Goal: Task Accomplishment & Management: Manage account settings

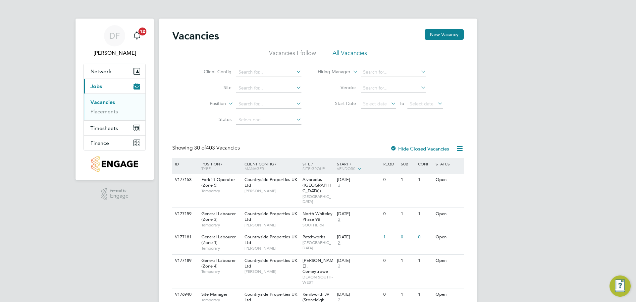
click at [278, 53] on li "Vacancies I follow" at bounding box center [292, 55] width 47 height 12
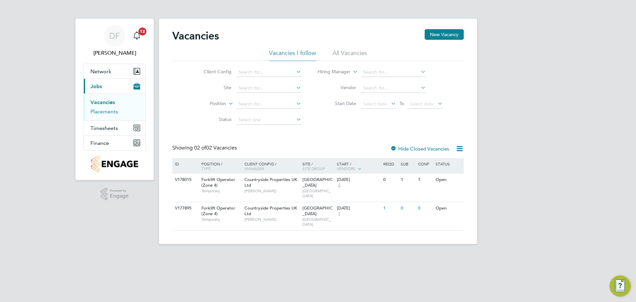
click at [100, 112] on link "Placements" at bounding box center [103, 111] width 27 height 6
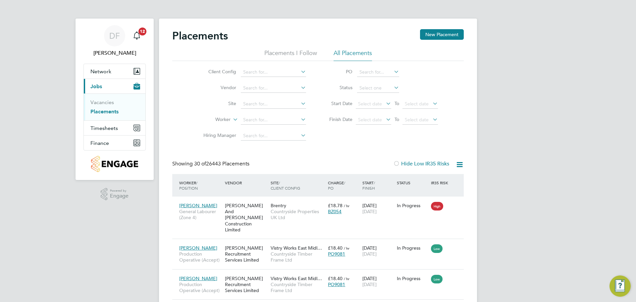
click at [299, 71] on icon at bounding box center [299, 71] width 0 height 9
click at [264, 151] on li "Countryside Properties UK Ltd" at bounding box center [325, 153] width 170 height 9
type input "Countryside Properties UK Ltd"
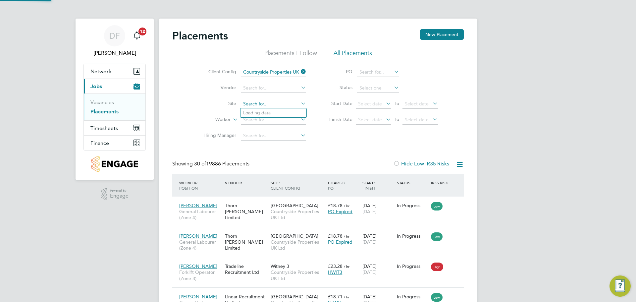
click at [260, 104] on input at bounding box center [273, 103] width 65 height 9
click at [263, 122] on li "City Gateway" at bounding box center [273, 122] width 66 height 9
type input "City Gateway"
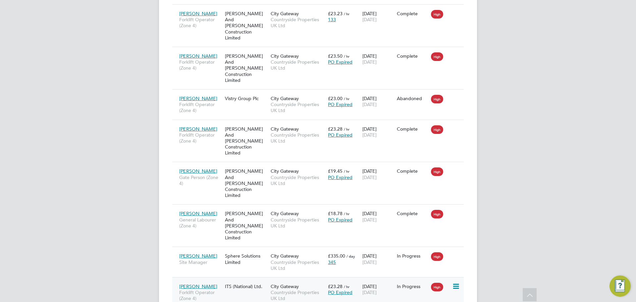
click at [205, 289] on span "Forklift Operator (Zone 4)" at bounding box center [200, 295] width 42 height 12
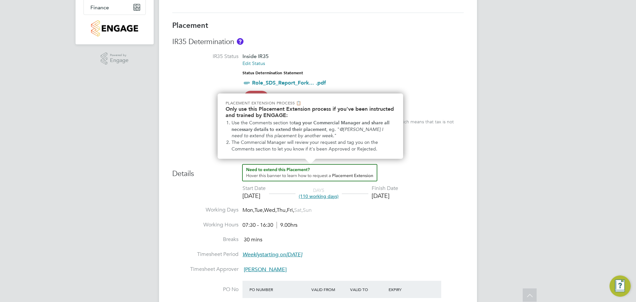
scroll to position [166, 0]
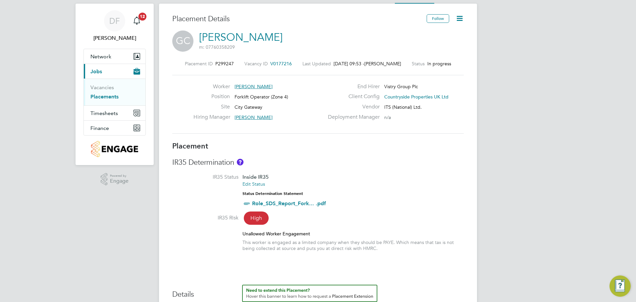
click at [459, 18] on icon at bounding box center [459, 18] width 8 height 8
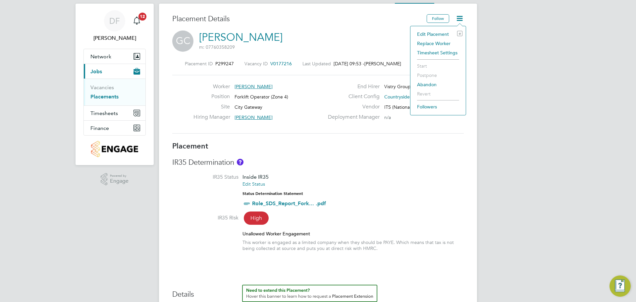
click at [436, 53] on li "Timesheet Settings" at bounding box center [438, 52] width 49 height 9
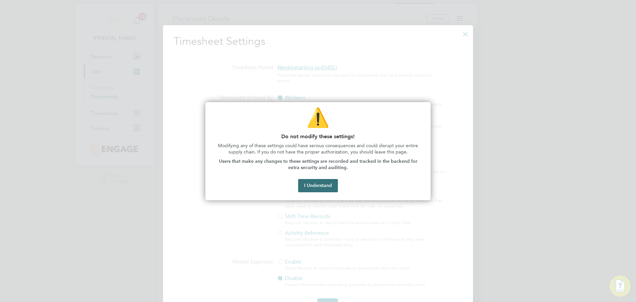
click at [317, 186] on button "I Understand" at bounding box center [318, 185] width 40 height 13
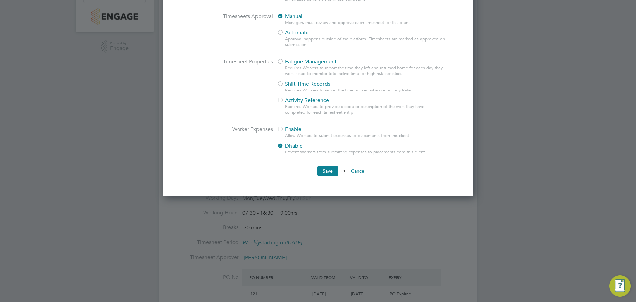
click at [357, 171] on button "Cancel" at bounding box center [358, 171] width 25 height 11
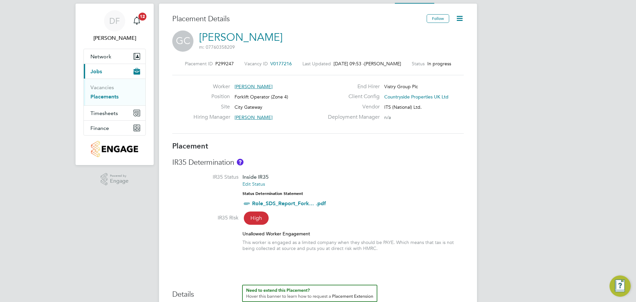
click at [459, 19] on icon at bounding box center [459, 18] width 8 height 8
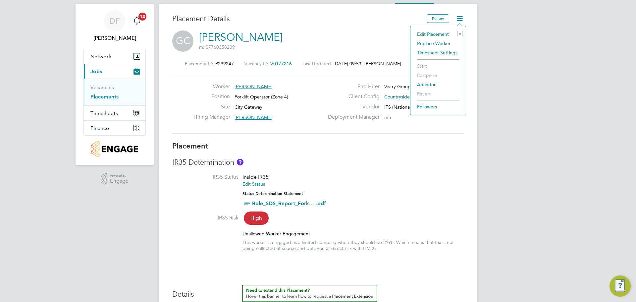
click at [423, 35] on li "Edit Placement e" at bounding box center [438, 33] width 49 height 9
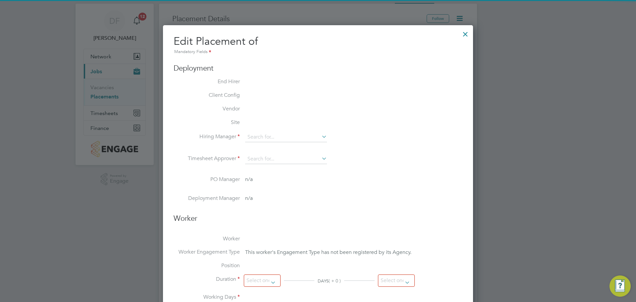
type input "Jamie Hurren"
type input "[DATE]"
type input "07:30"
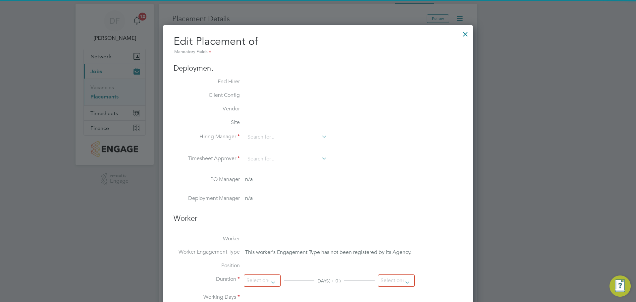
type input "16:30"
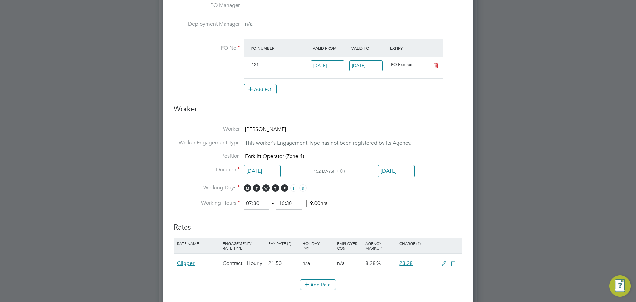
scroll to position [247, 0]
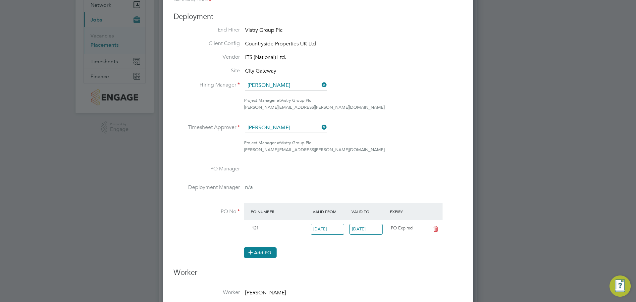
click at [258, 251] on button "Add PO" at bounding box center [260, 252] width 33 height 11
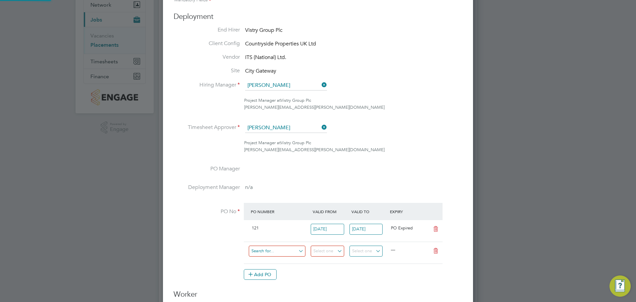
click at [258, 251] on input at bounding box center [277, 250] width 57 height 11
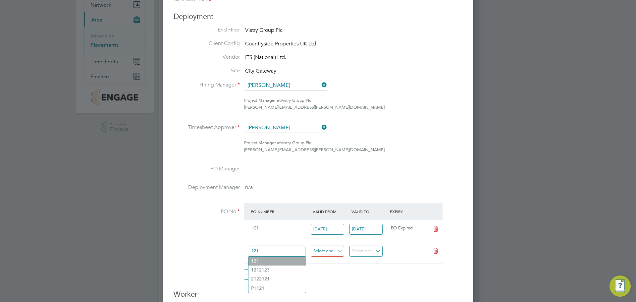
type input "121"
click at [338, 249] on input at bounding box center [327, 250] width 33 height 11
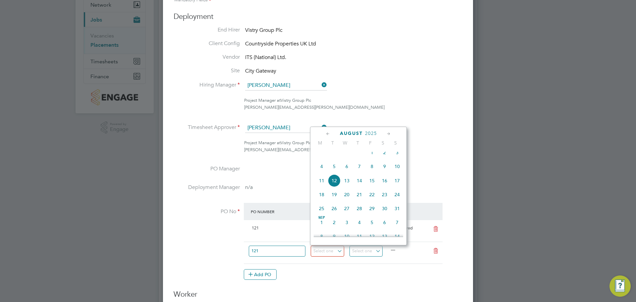
click at [324, 184] on span "11" at bounding box center [321, 180] width 13 height 13
type input "[DATE]"
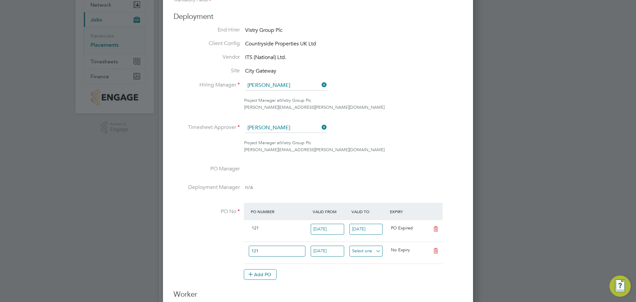
click at [377, 250] on input at bounding box center [365, 250] width 33 height 11
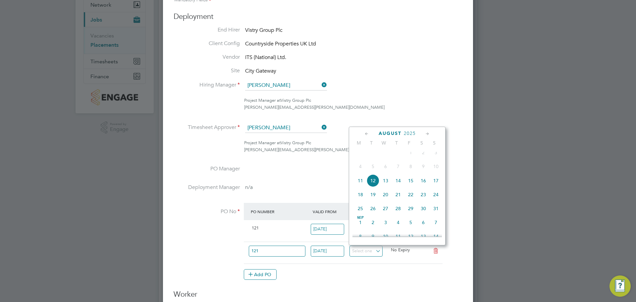
click at [426, 135] on icon at bounding box center [427, 133] width 6 height 7
click at [426, 134] on icon at bounding box center [427, 133] width 6 height 7
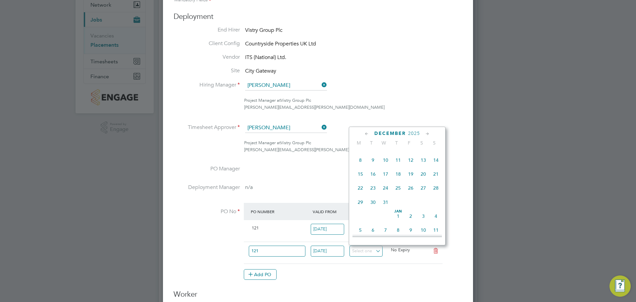
click at [384, 194] on span "24" at bounding box center [385, 187] width 13 height 13
type input "24 Dec 2025"
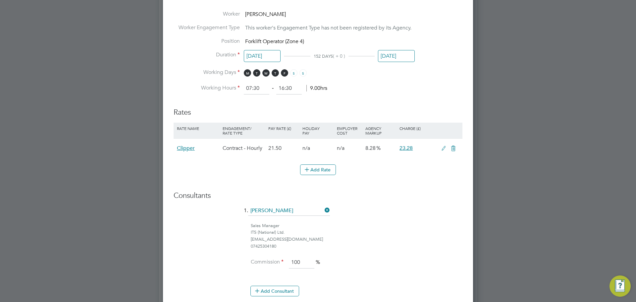
scroll to position [486, 0]
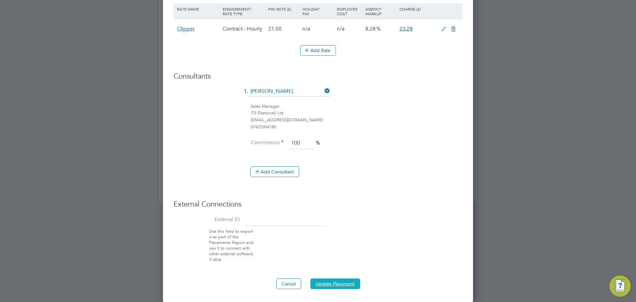
click at [332, 280] on button "Update Placement" at bounding box center [335, 283] width 50 height 11
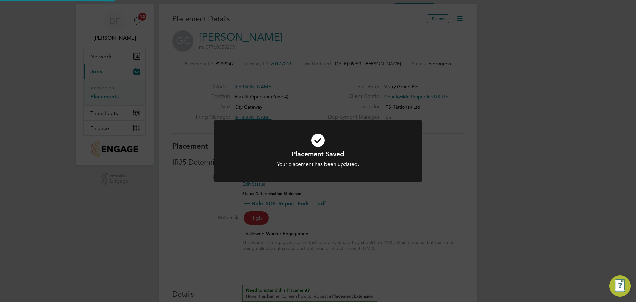
scroll to position [3, 3]
click at [390, 200] on div "Placement Saved Your placement has been updated. Cancel Okay" at bounding box center [318, 151] width 636 height 302
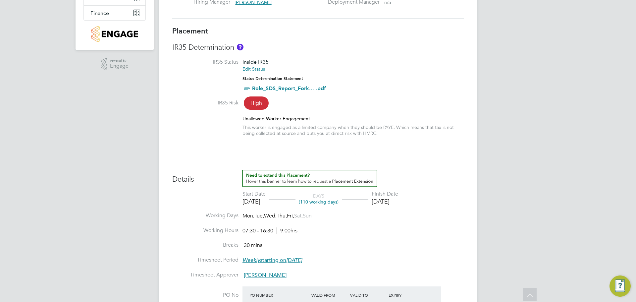
scroll to position [66, 0]
